Goal: Task Accomplishment & Management: Use online tool/utility

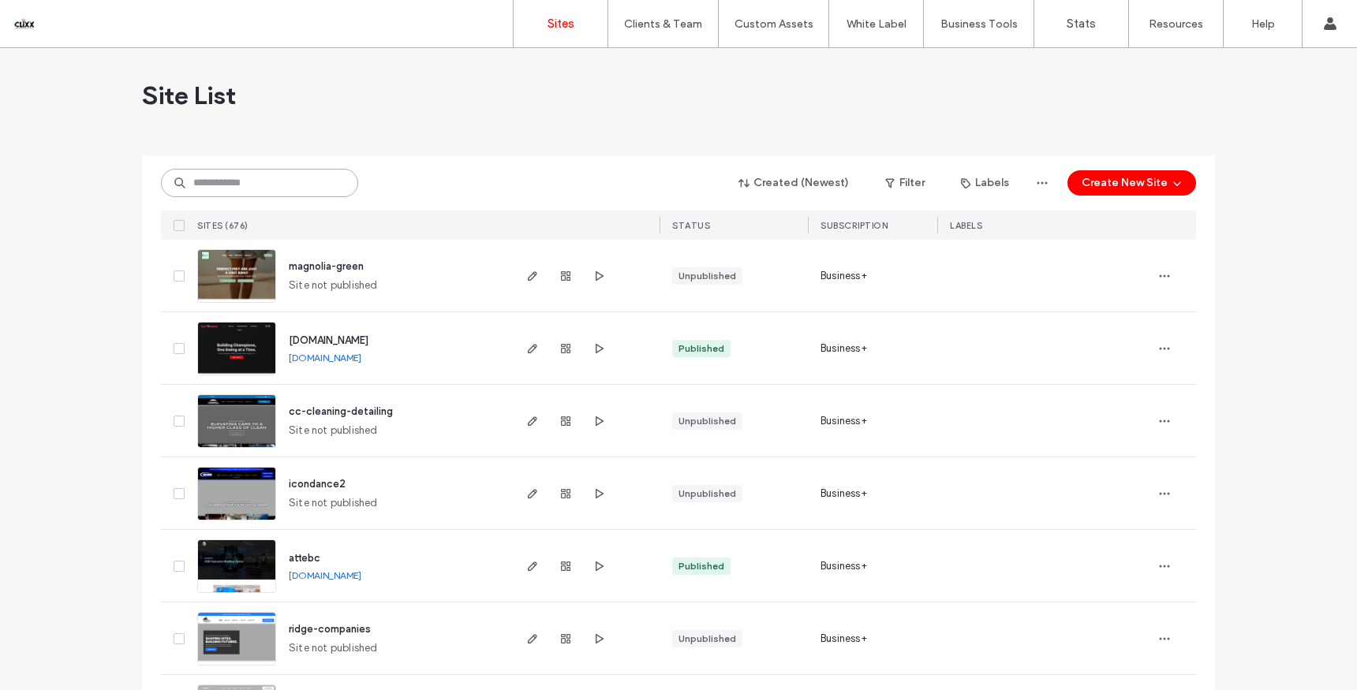
click at [282, 172] on input at bounding box center [259, 183] width 197 height 28
type input "******"
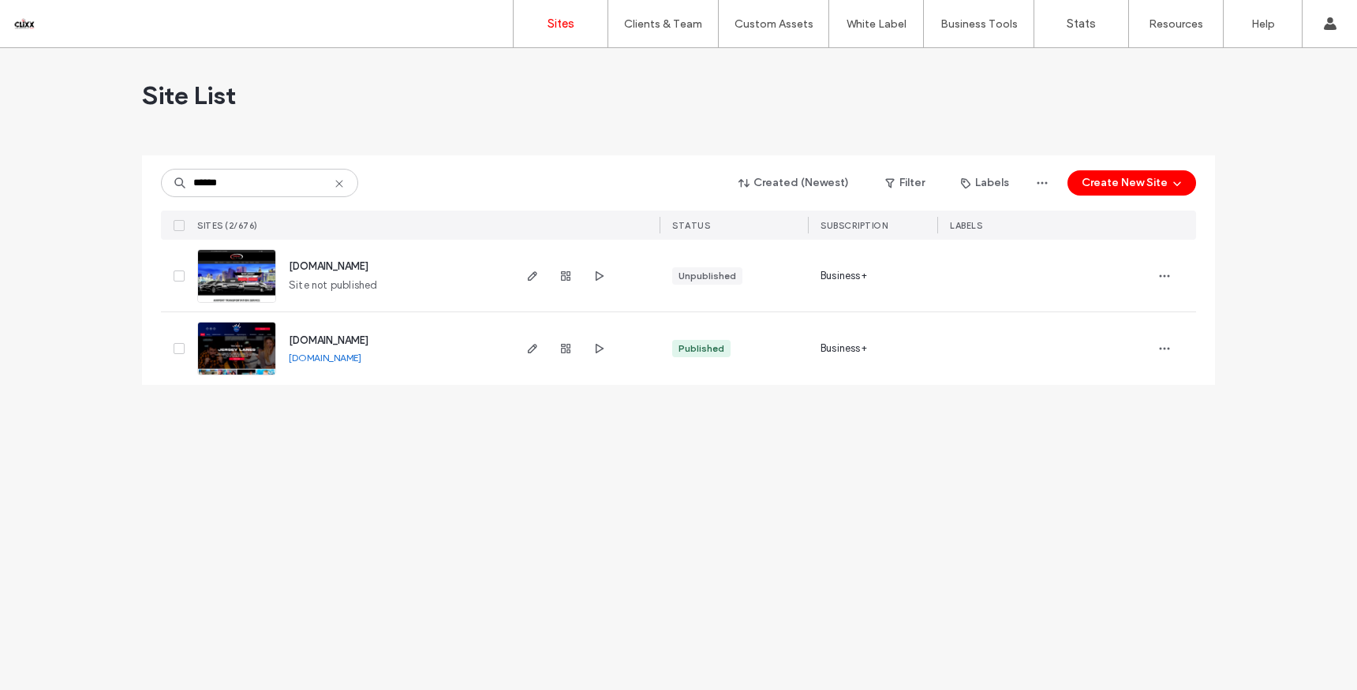
click at [338, 340] on span "[DOMAIN_NAME]" at bounding box center [329, 341] width 80 height 12
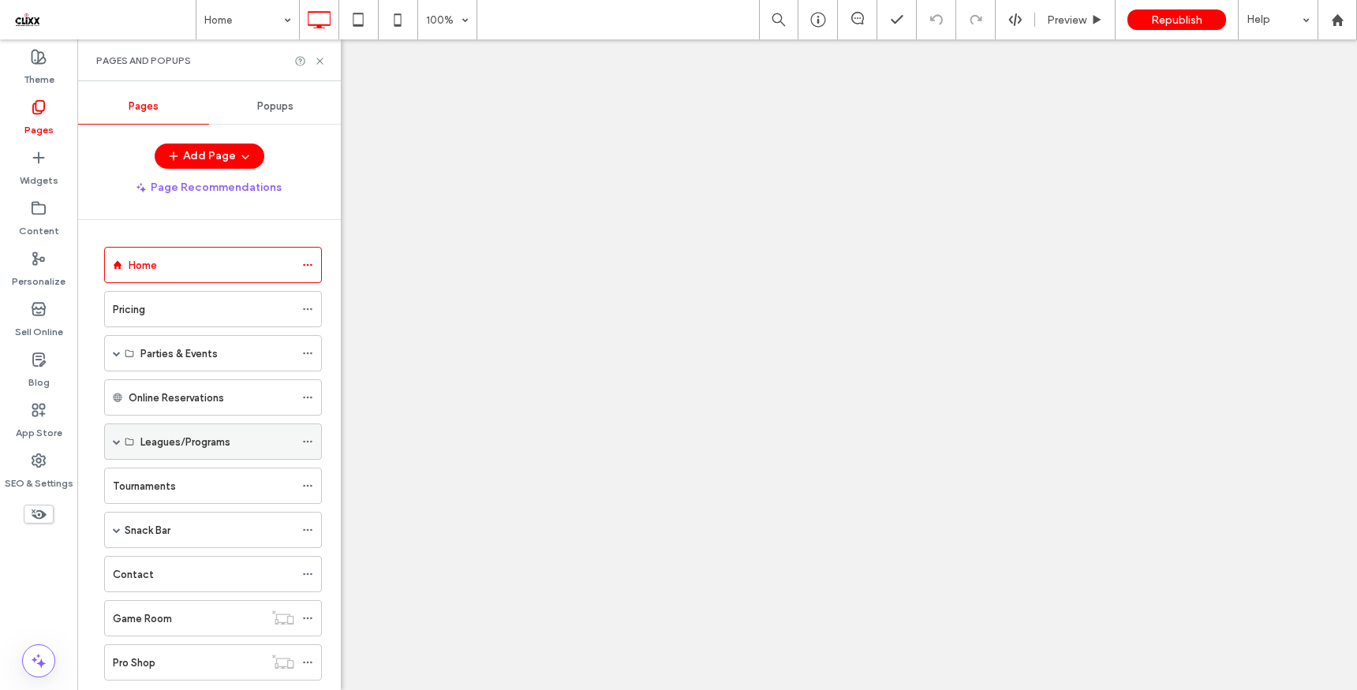
click at [114, 442] on span at bounding box center [117, 442] width 8 height 8
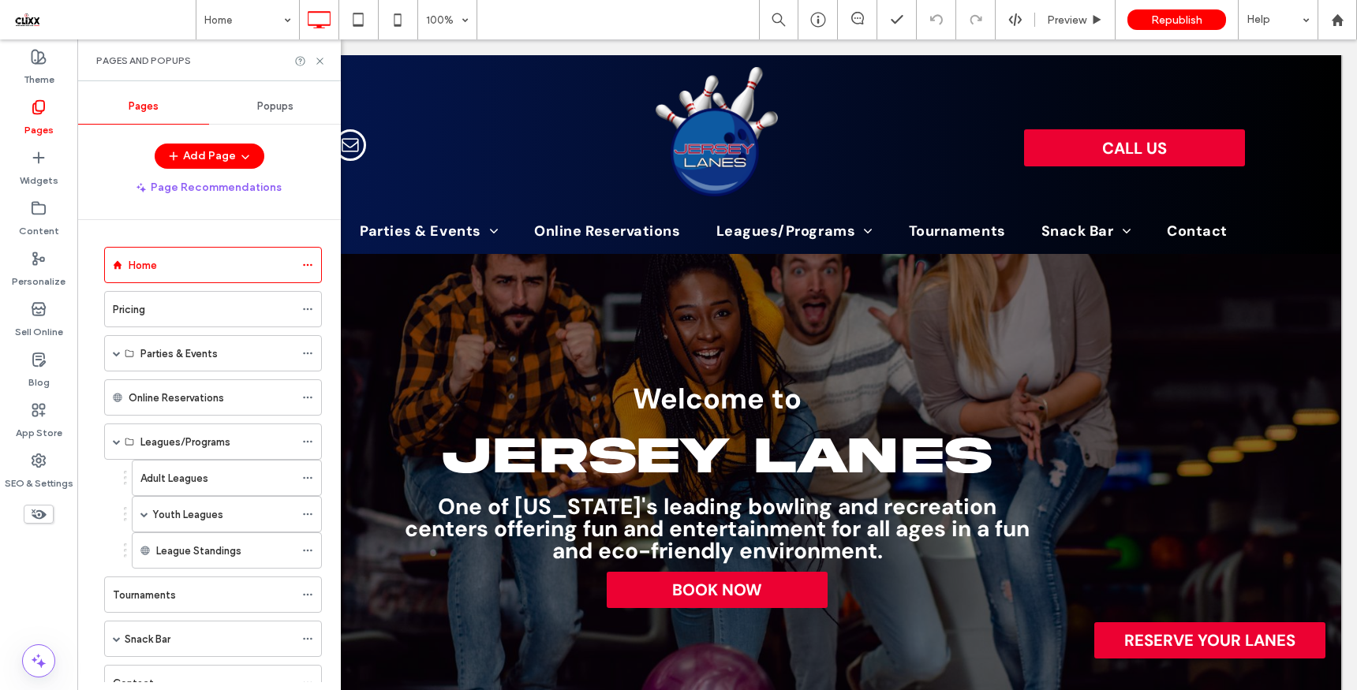
click at [181, 508] on label "Youth Leagues" at bounding box center [187, 515] width 71 height 28
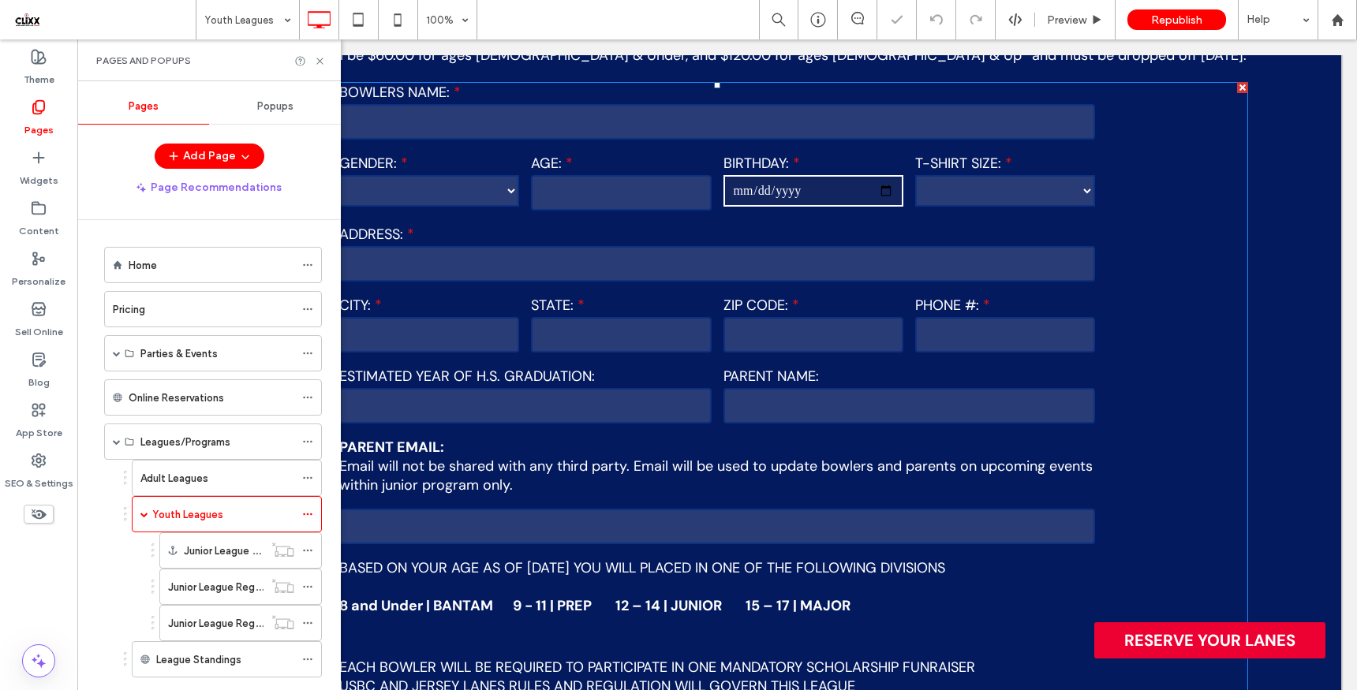
scroll to position [2590, 0]
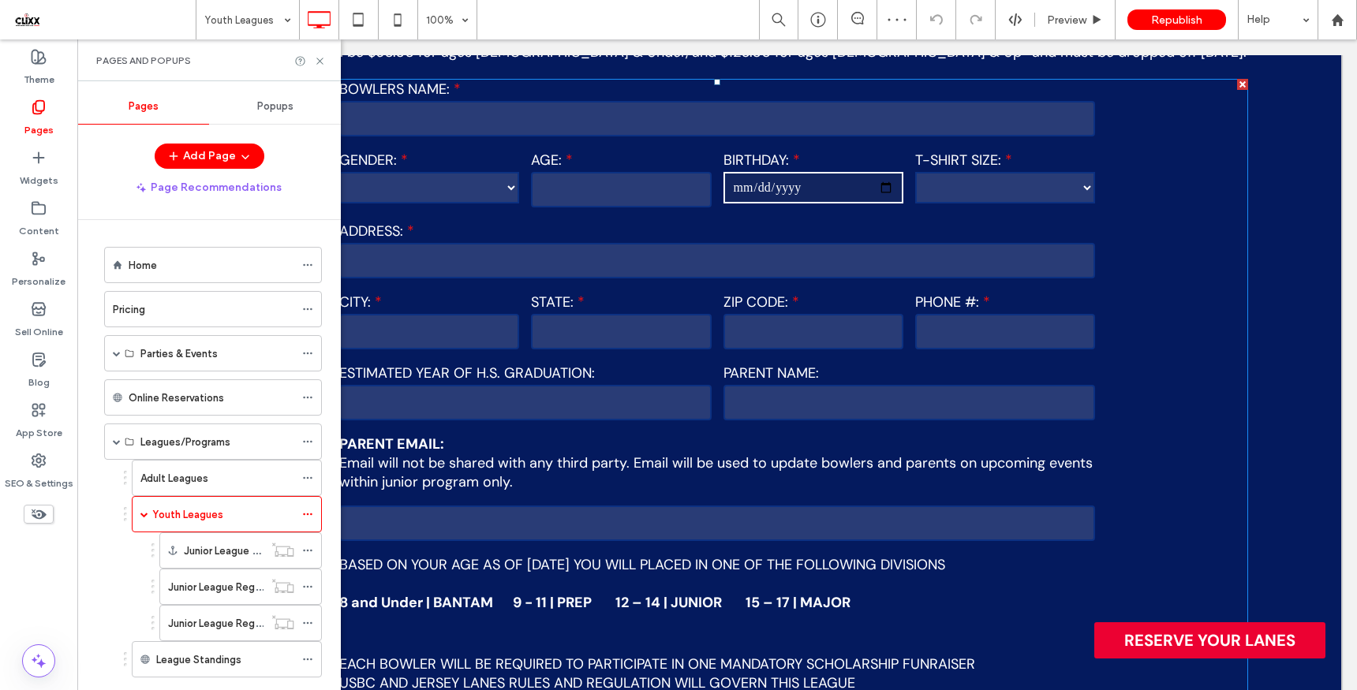
click at [1134, 387] on div "**********" at bounding box center [717, 624] width 1085 height 1091
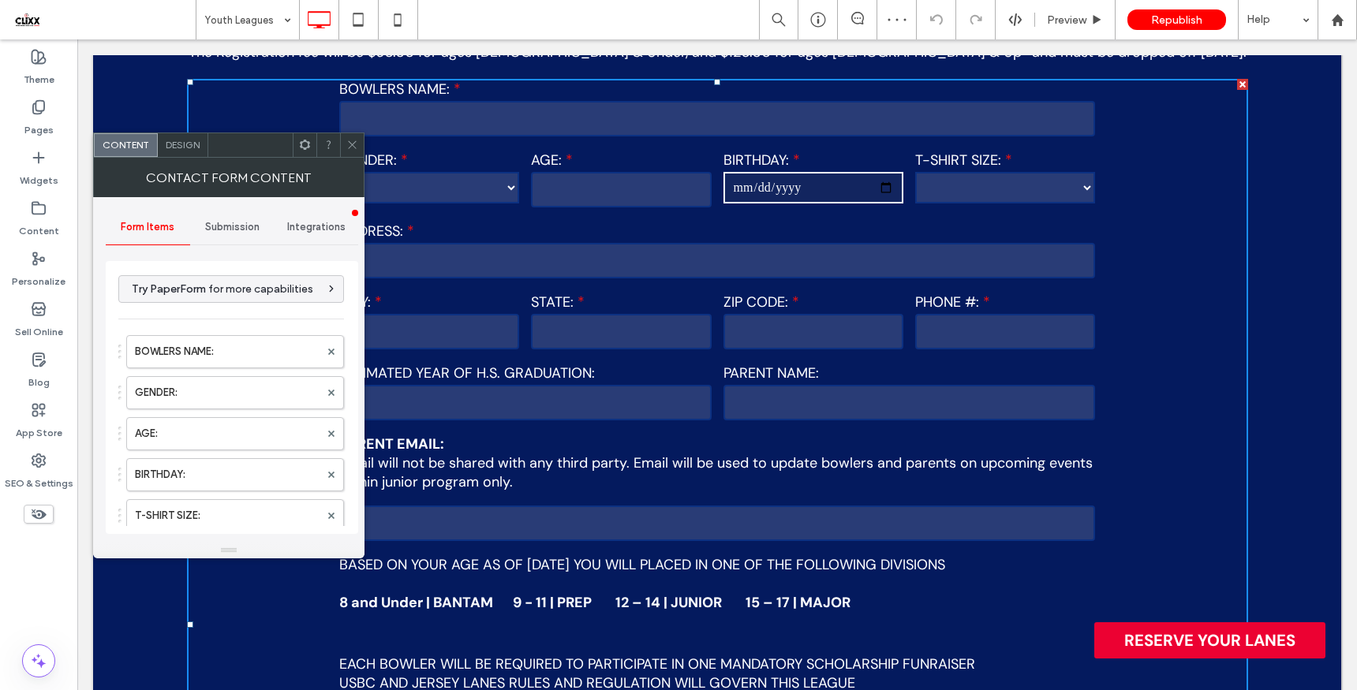
click at [244, 230] on span "Submission" at bounding box center [232, 227] width 54 height 13
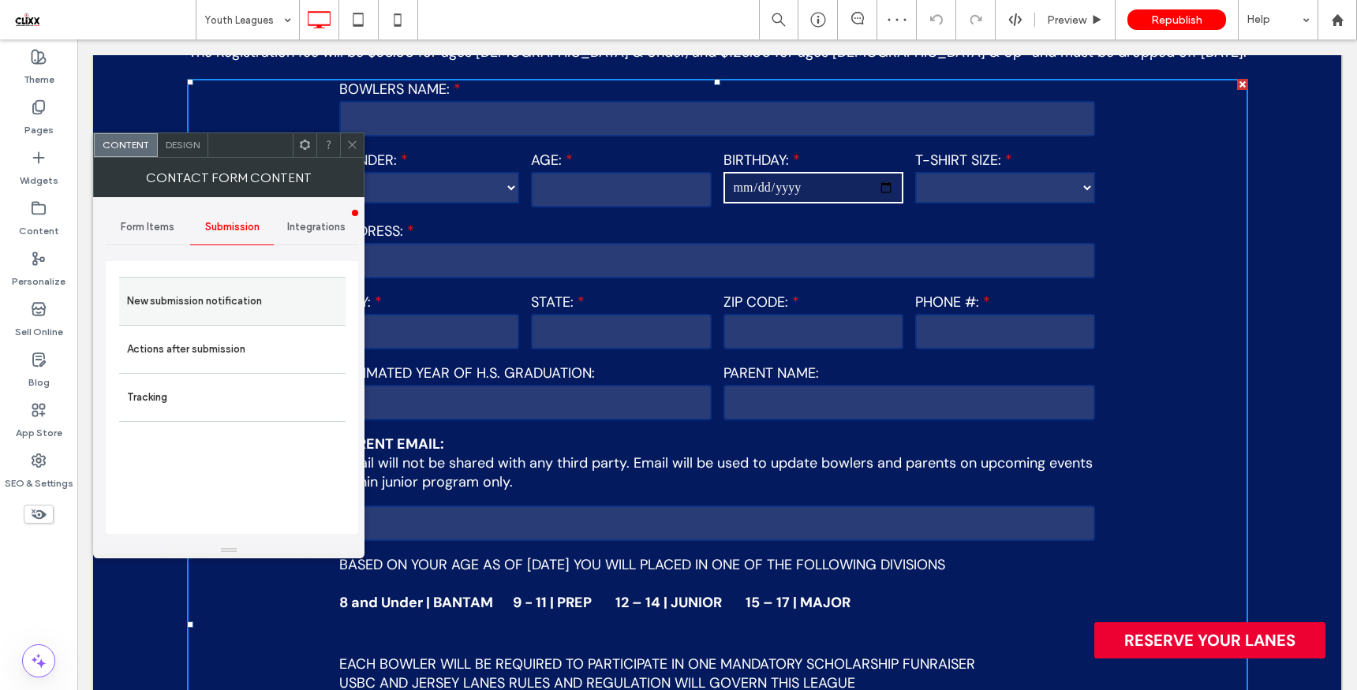
click at [232, 294] on label "New submission notification" at bounding box center [232, 302] width 211 height 32
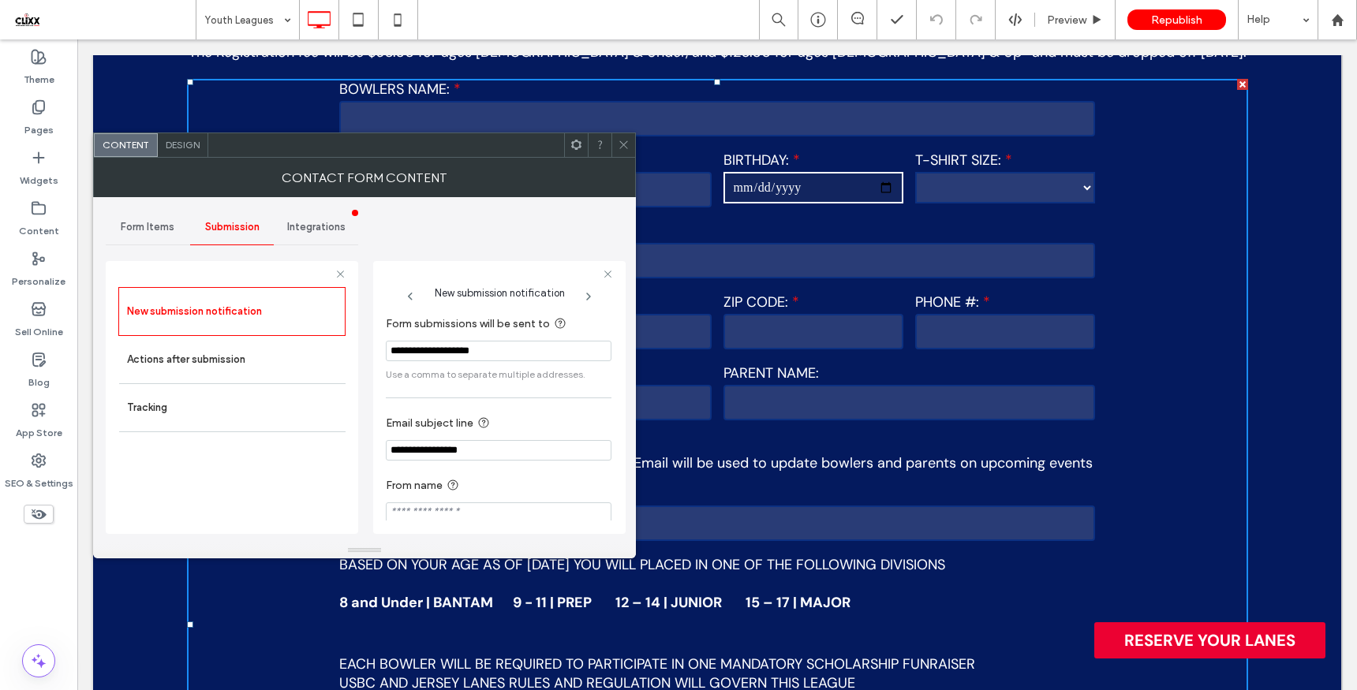
scroll to position [16, 0]
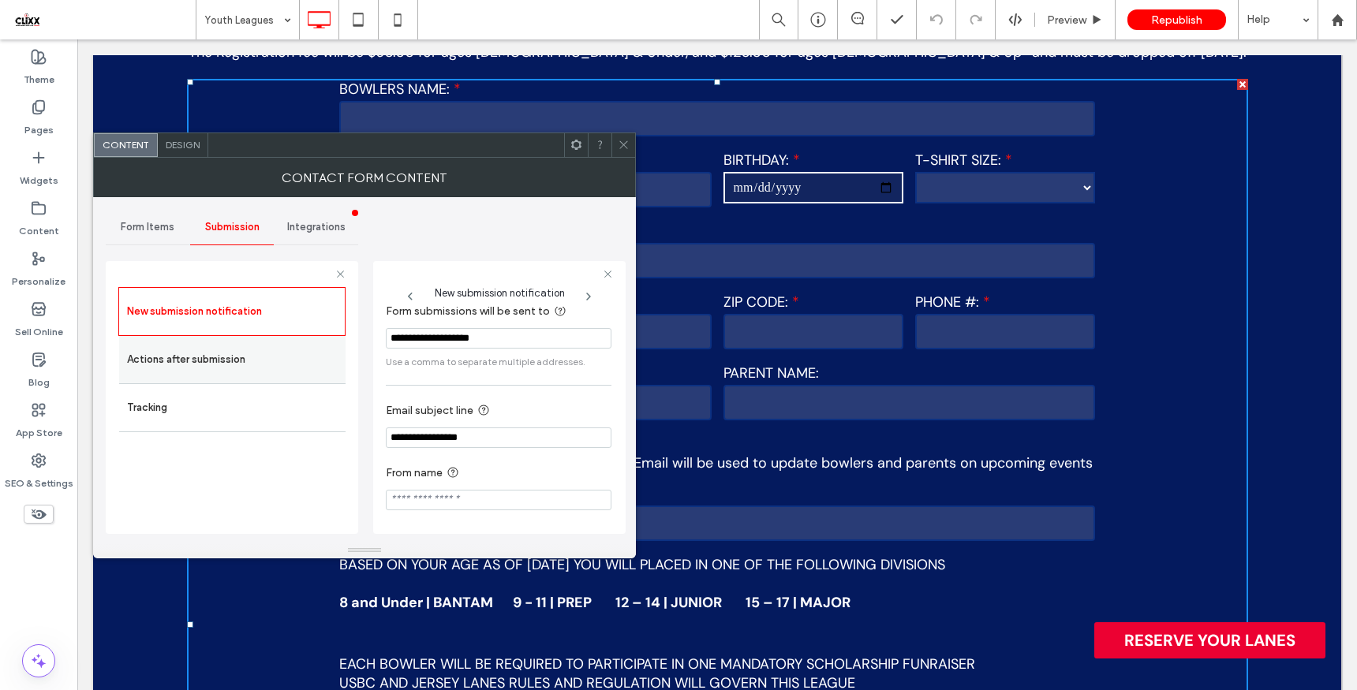
click at [201, 361] on label "Actions after submission" at bounding box center [232, 360] width 211 height 32
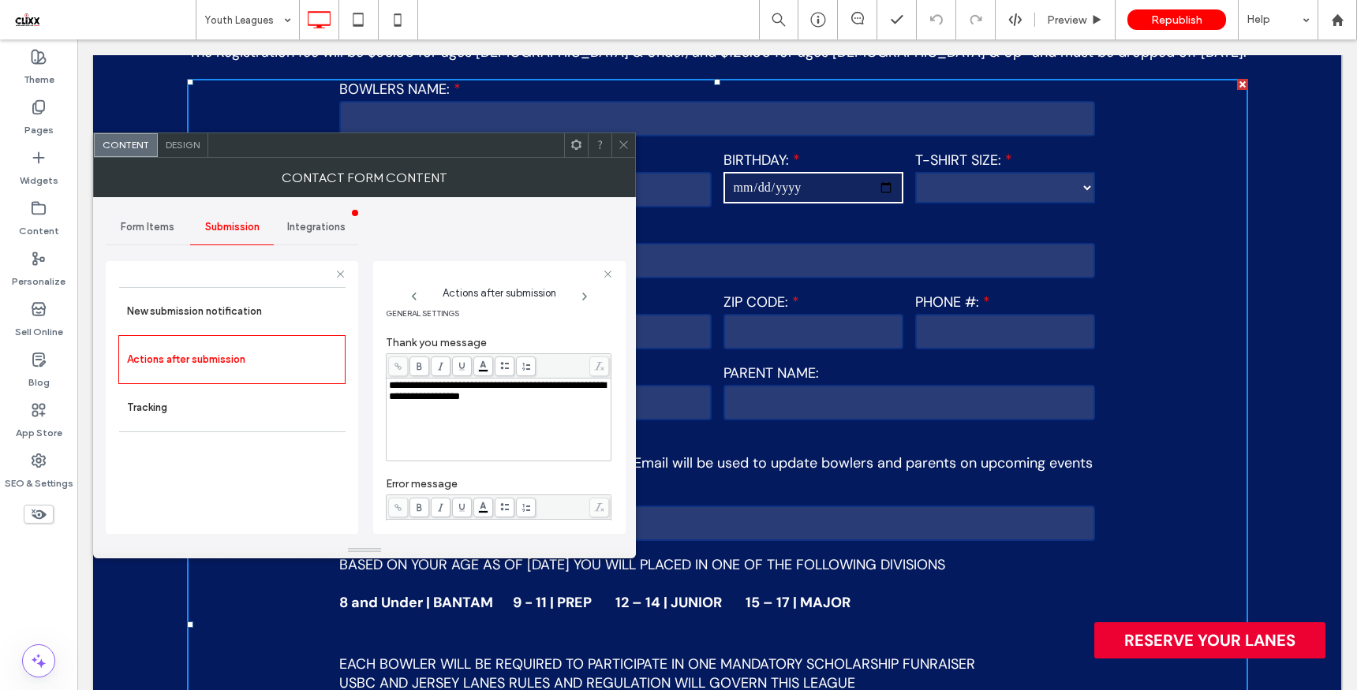
scroll to position [0, 0]
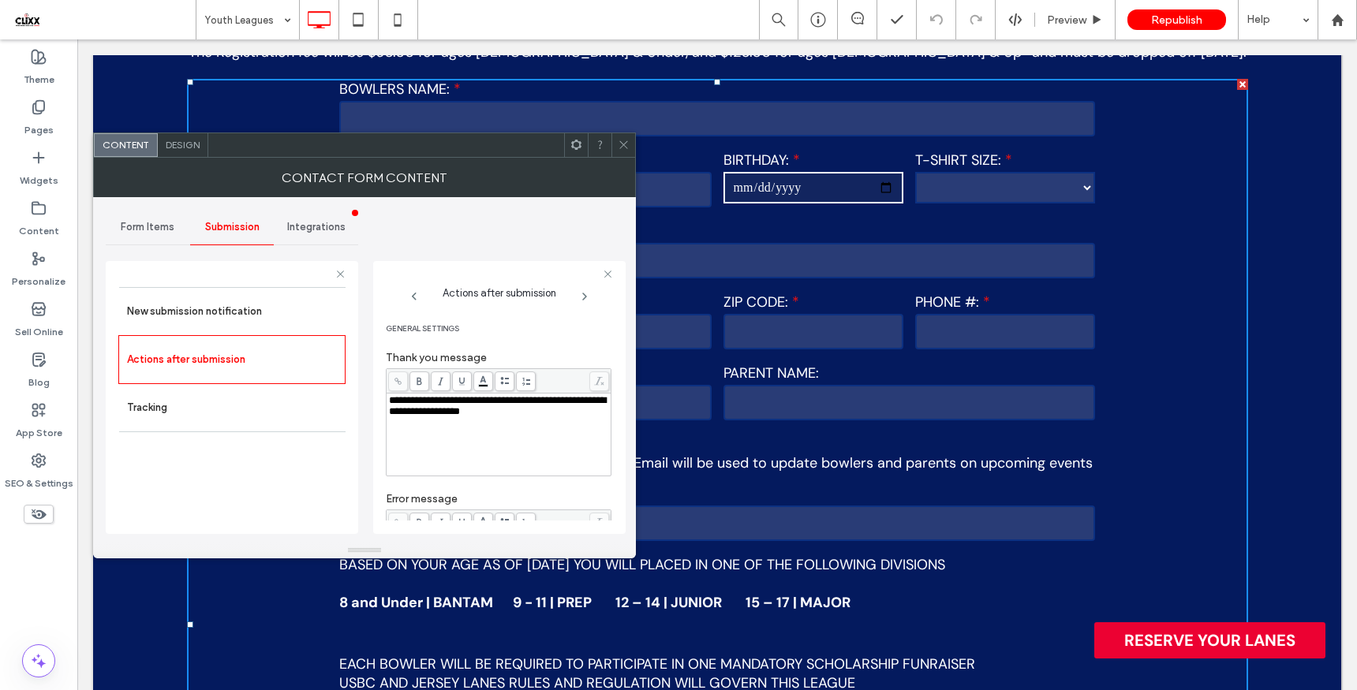
click at [618, 150] on icon at bounding box center [624, 145] width 12 height 12
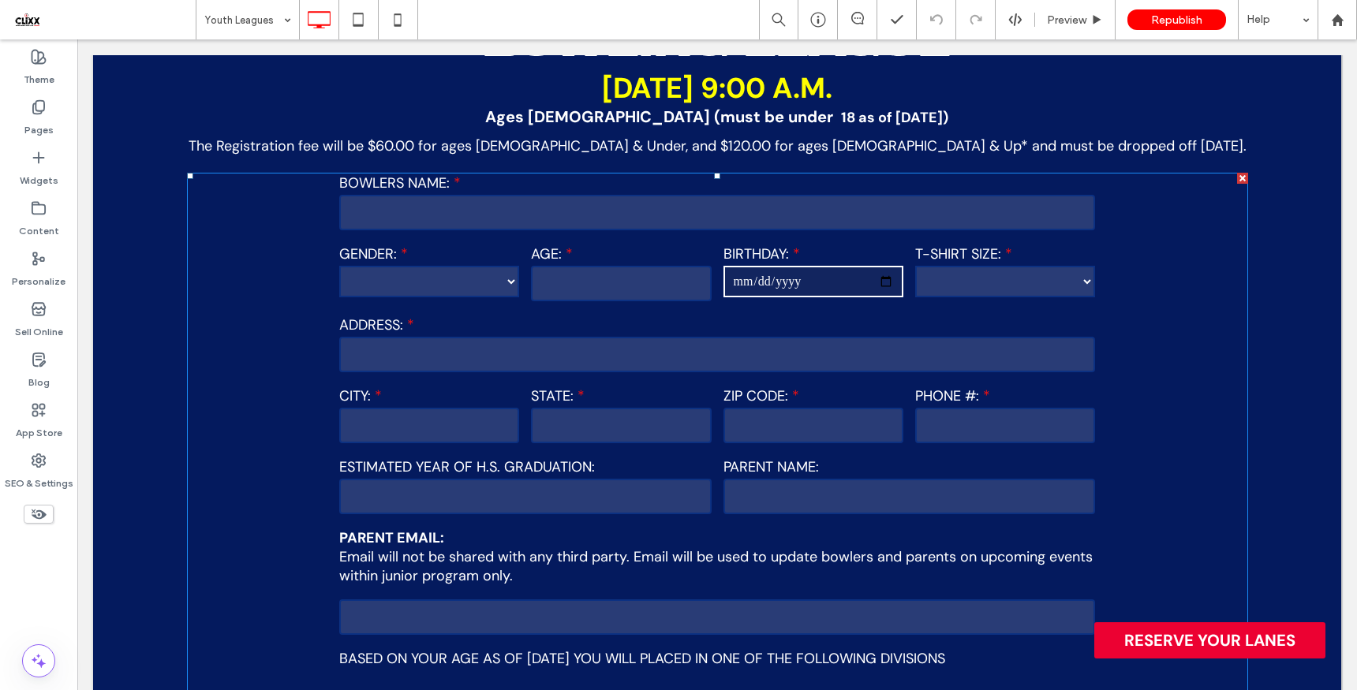
scroll to position [2499, 0]
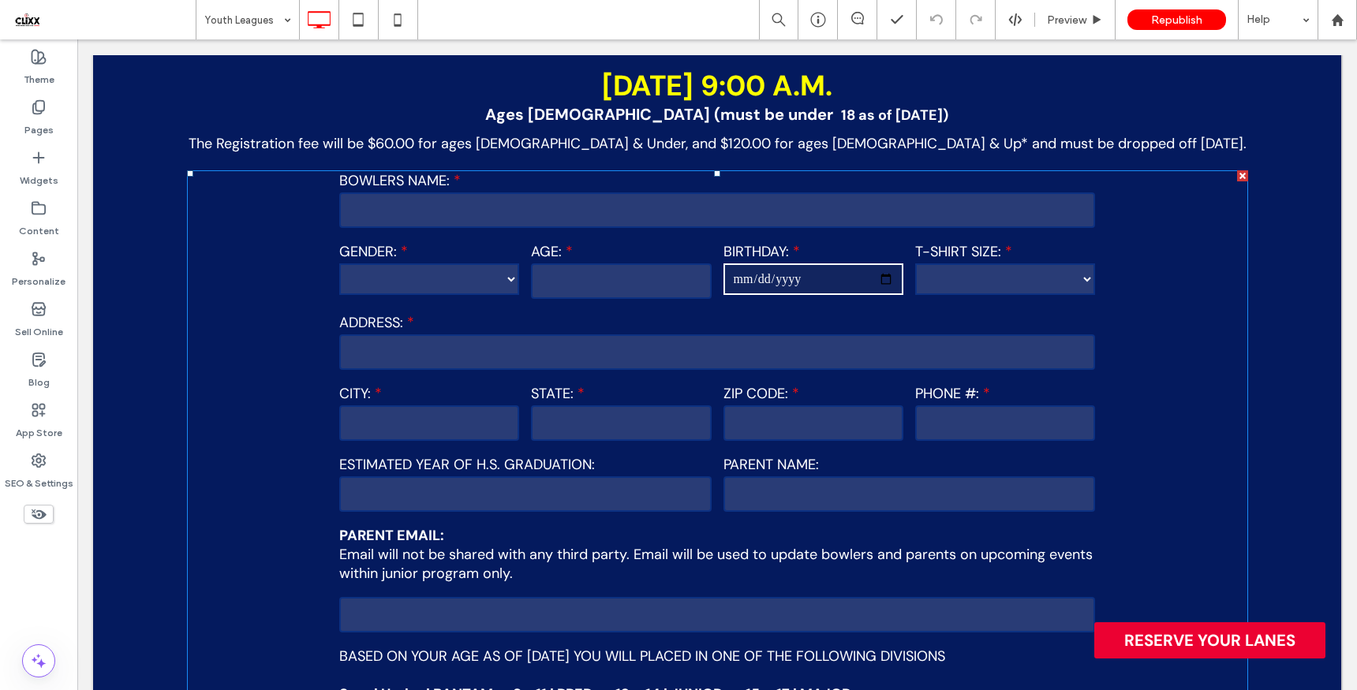
click at [548, 171] on label "BOWLERS NAME:" at bounding box center [717, 180] width 756 height 19
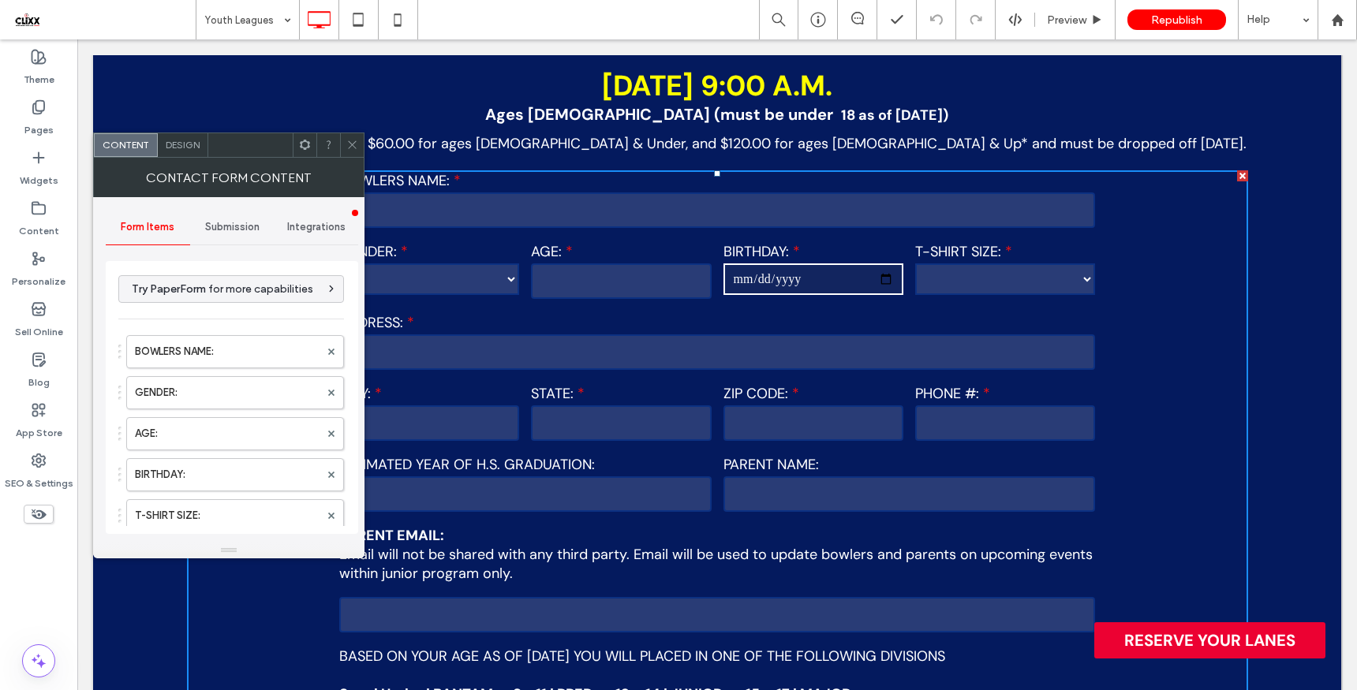
click at [230, 223] on span "Submission" at bounding box center [232, 227] width 54 height 13
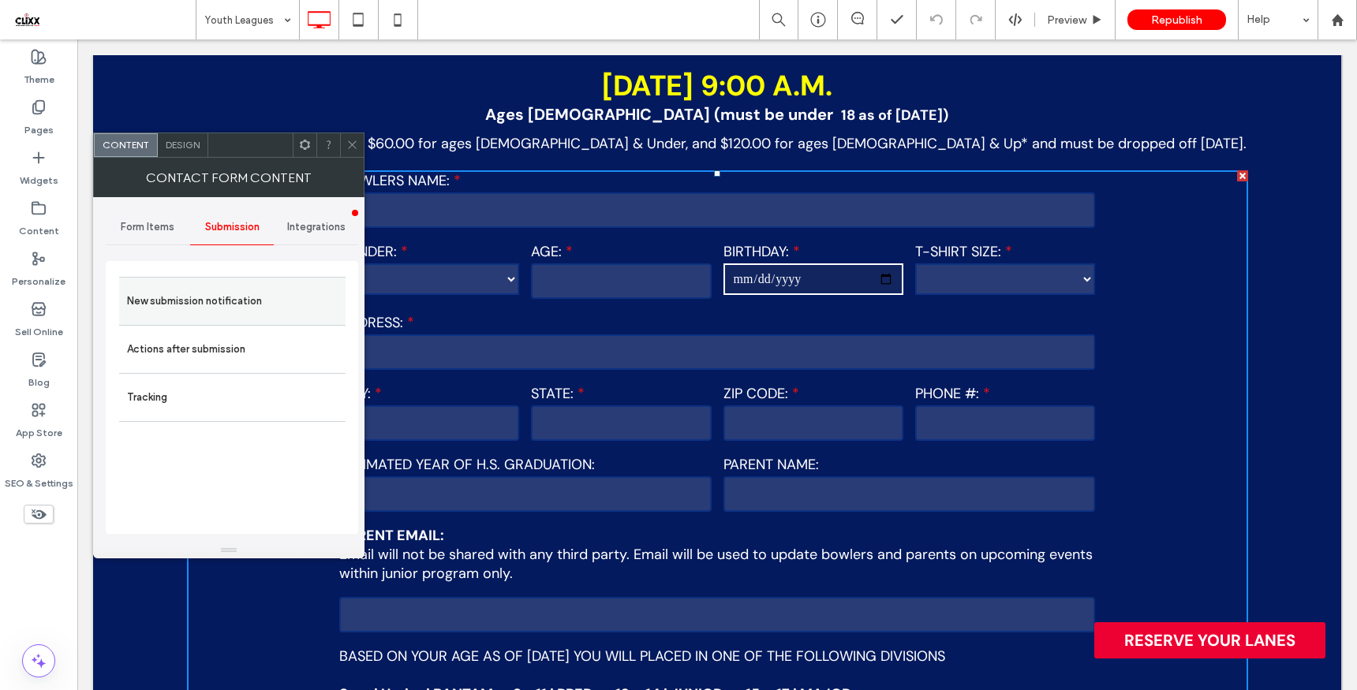
click at [230, 309] on label "New submission notification" at bounding box center [232, 302] width 211 height 32
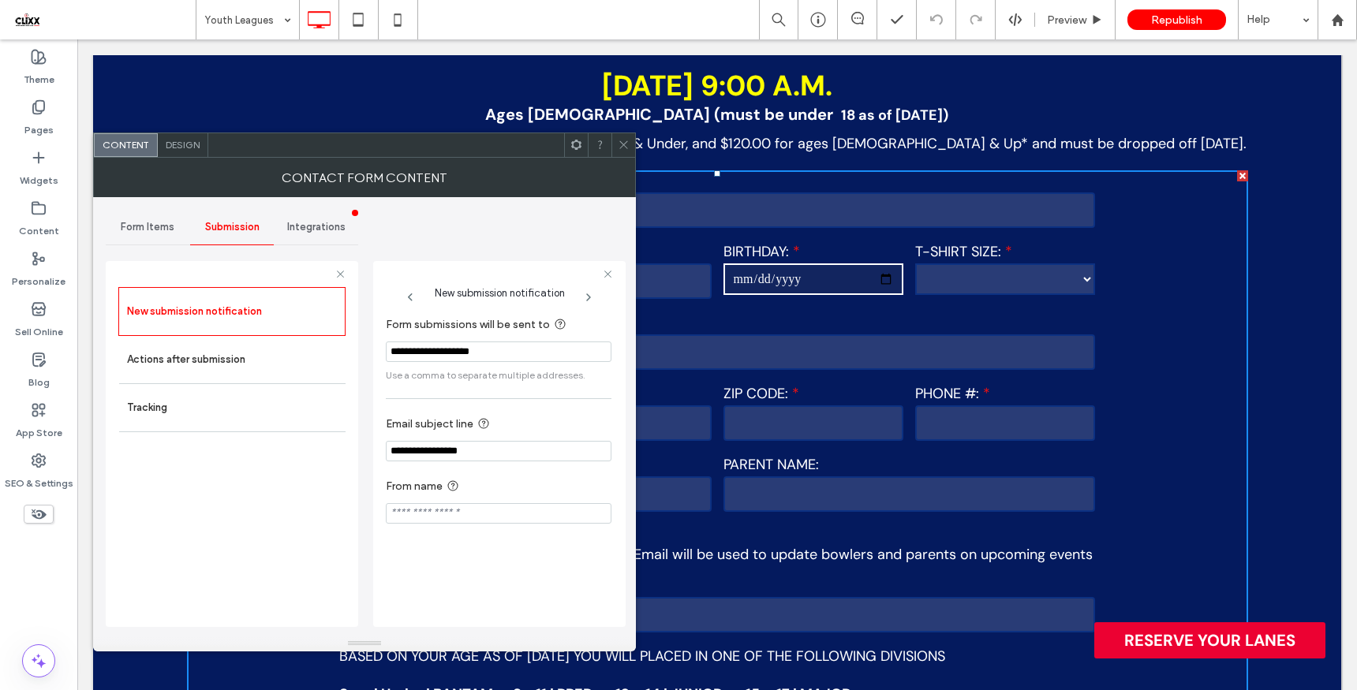
drag, startPoint x: 631, startPoint y: 554, endPoint x: 696, endPoint y: 647, distance: 113.4
click at [220, 347] on label "Actions after submission" at bounding box center [232, 360] width 211 height 32
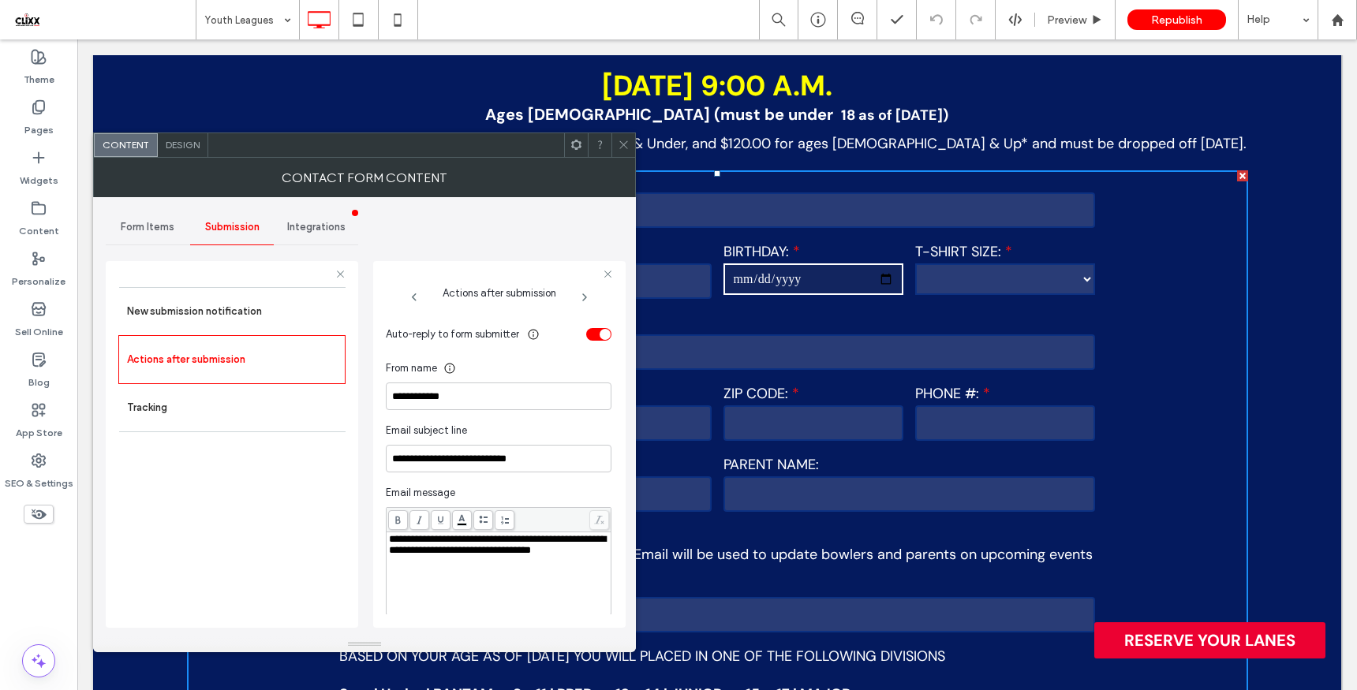
scroll to position [491, 0]
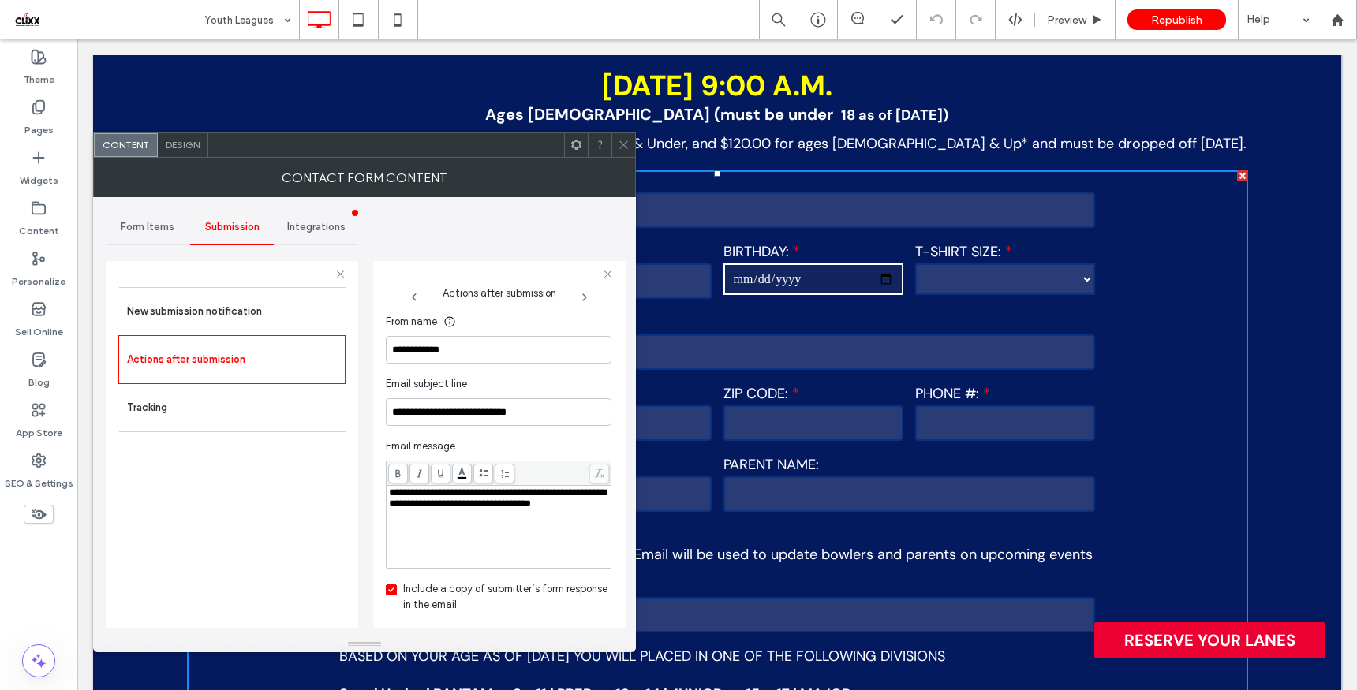
click at [626, 142] on use at bounding box center [623, 145] width 8 height 8
